Goal: Task Accomplishment & Management: Use online tool/utility

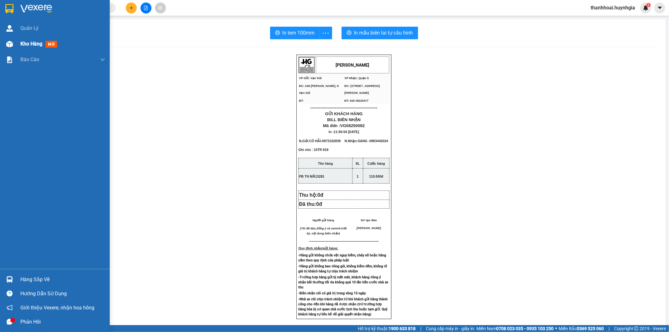
click at [21, 42] on span "Kho hàng" at bounding box center [31, 44] width 22 height 6
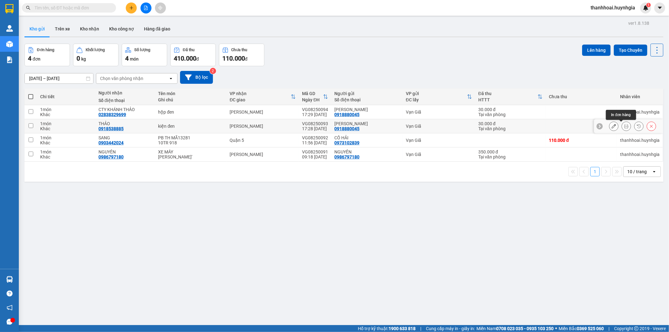
click at [622, 124] on button at bounding box center [626, 126] width 9 height 11
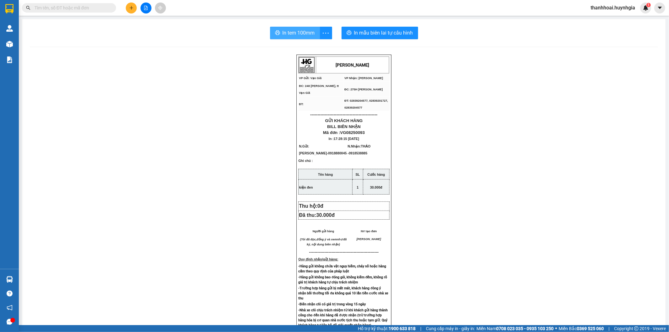
click at [301, 31] on span "In tem 100mm" at bounding box center [299, 33] width 32 height 8
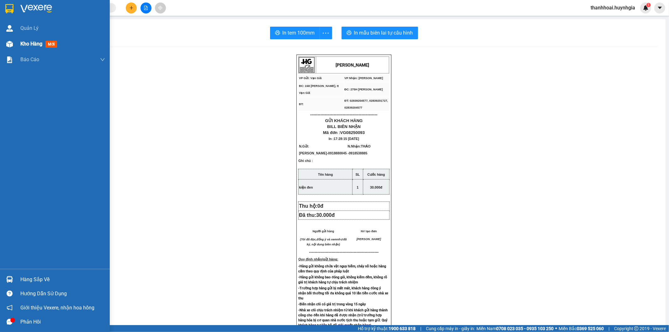
click at [26, 41] on span "Kho hàng" at bounding box center [31, 44] width 22 height 6
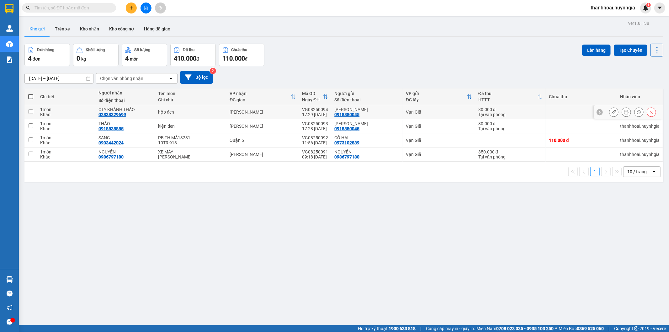
click at [624, 113] on icon at bounding box center [626, 112] width 4 height 4
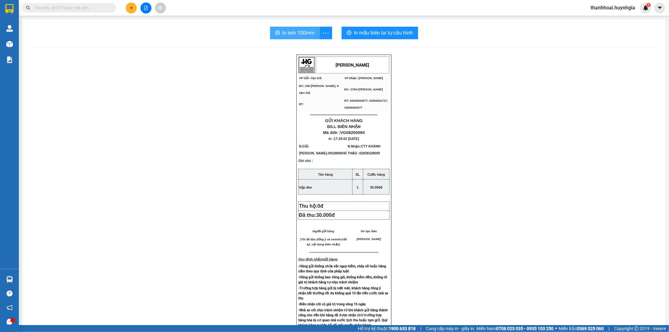
click at [283, 34] on span "In tem 100mm" at bounding box center [299, 33] width 32 height 8
click at [290, 29] on span "In tem 100mm" at bounding box center [299, 33] width 32 height 8
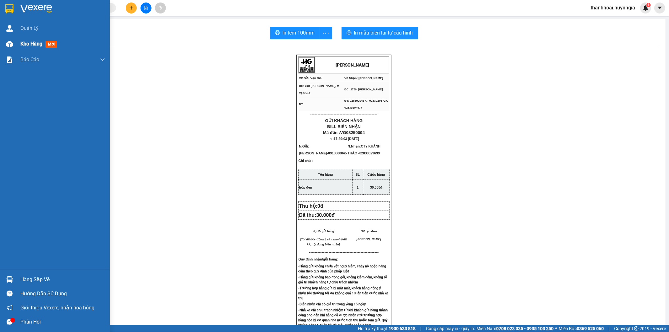
click at [16, 43] on div "Kho hàng mới" at bounding box center [55, 44] width 110 height 16
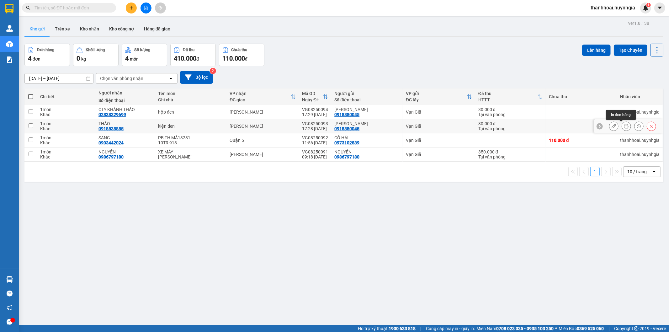
click at [625, 126] on button at bounding box center [626, 126] width 9 height 11
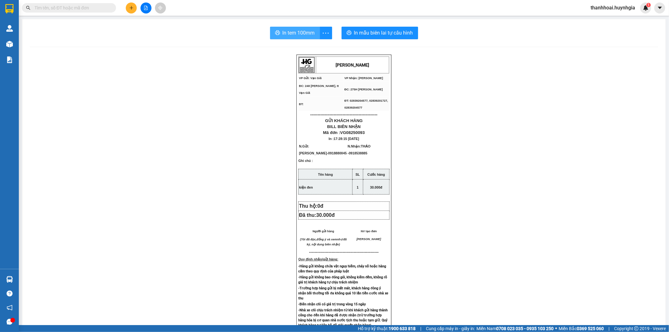
click at [306, 29] on button "In tem 100mm" at bounding box center [295, 33] width 50 height 13
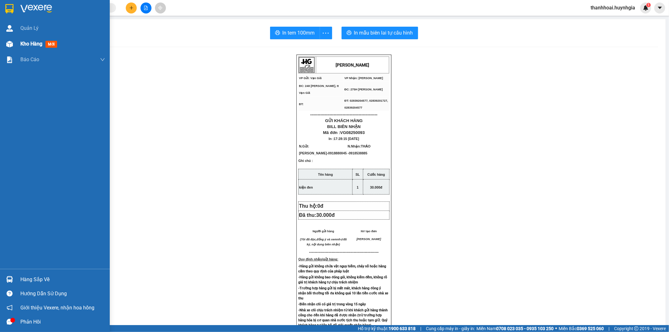
click at [17, 40] on div "Kho hàng mới" at bounding box center [55, 44] width 110 height 16
